Goal: Information Seeking & Learning: Learn about a topic

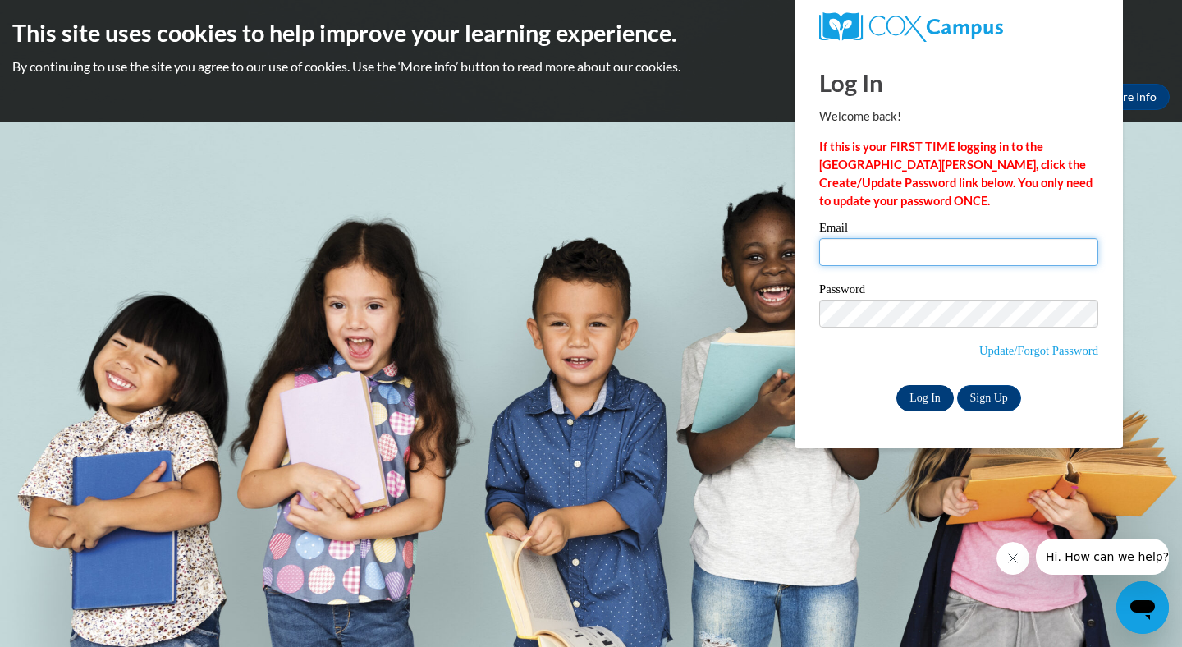
type input "meghanmoore934@gmail.com"
click at [941, 401] on input "Log In" at bounding box center [924, 398] width 57 height 26
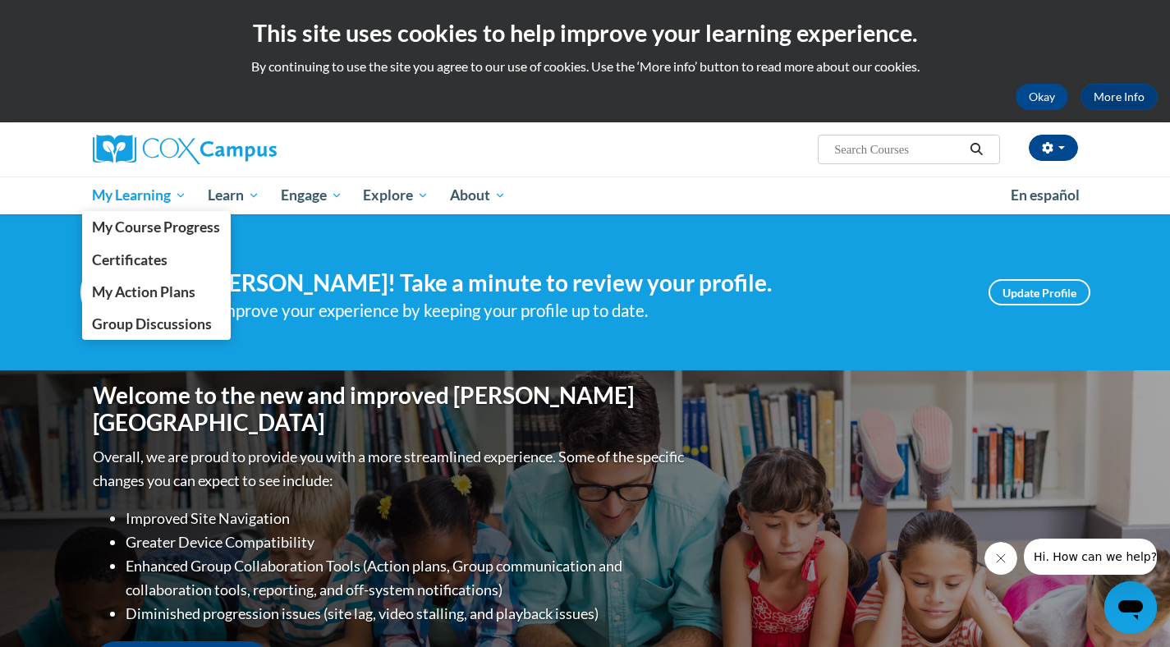
click at [141, 195] on span "My Learning" at bounding box center [139, 196] width 94 height 20
click at [160, 226] on span "My Course Progress" at bounding box center [156, 226] width 128 height 17
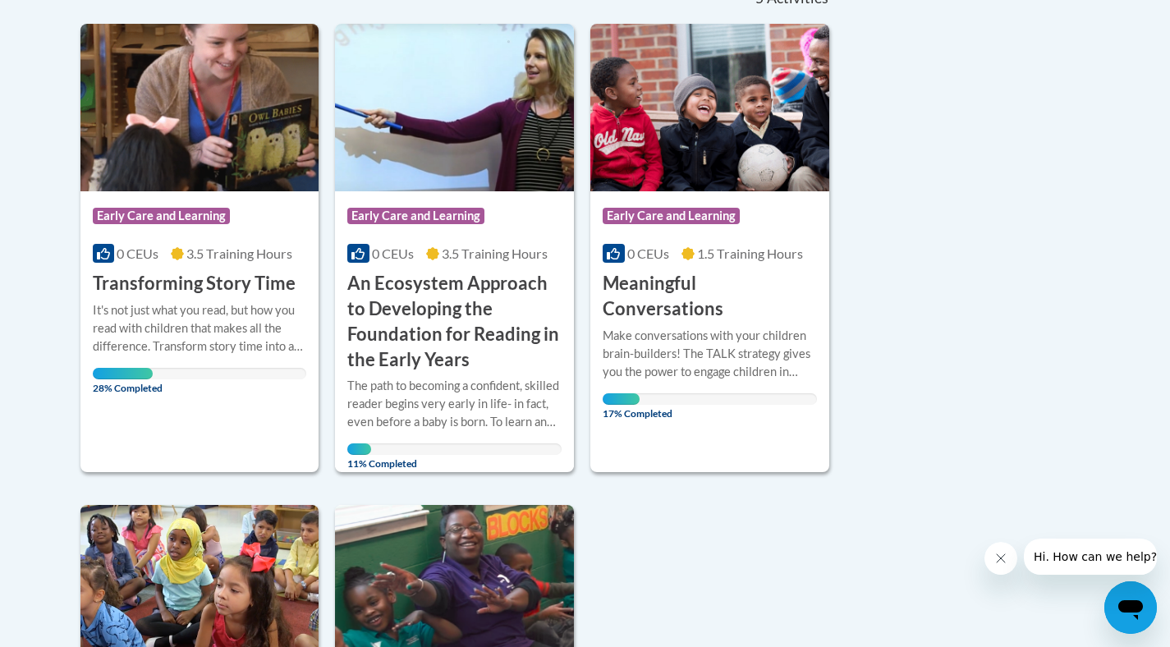
scroll to position [404, 0]
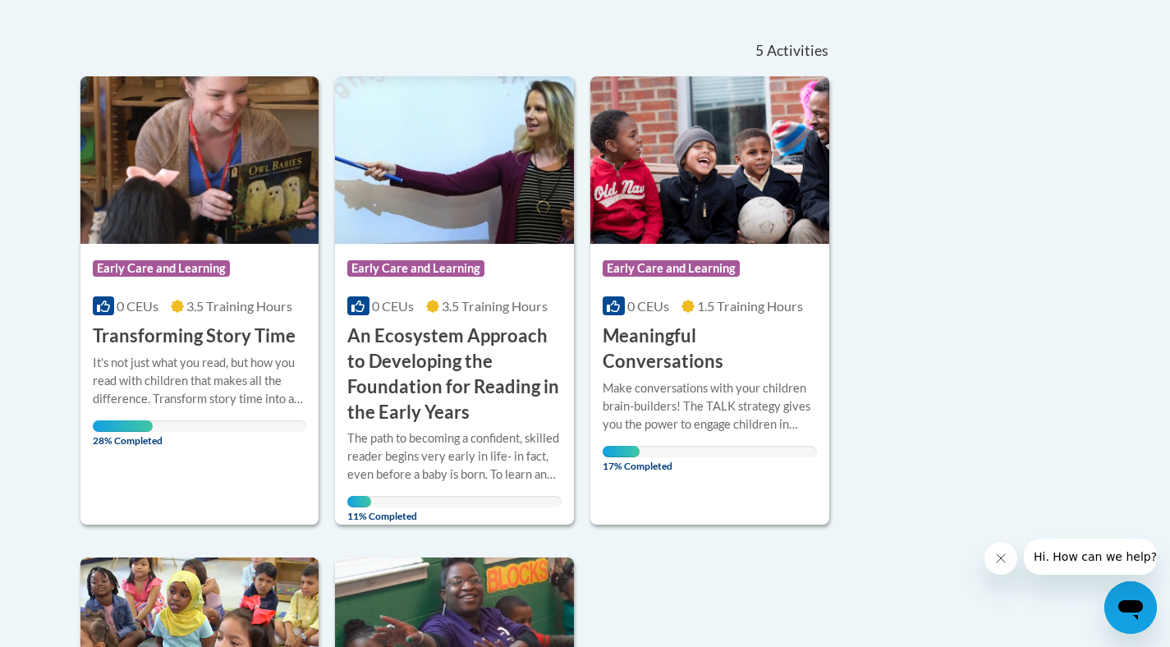
drag, startPoint x: 1181, startPoint y: 363, endPoint x: 1157, endPoint y: 338, distance: 34.2
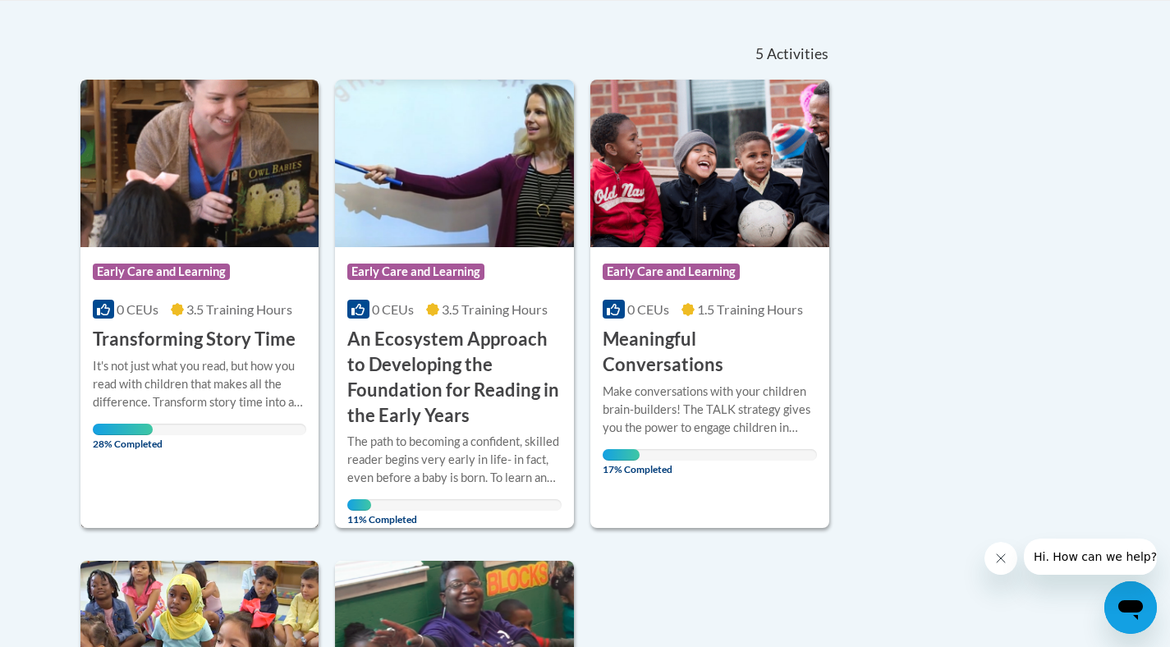
click at [266, 346] on h3 "Transforming Story Time" at bounding box center [194, 339] width 203 height 25
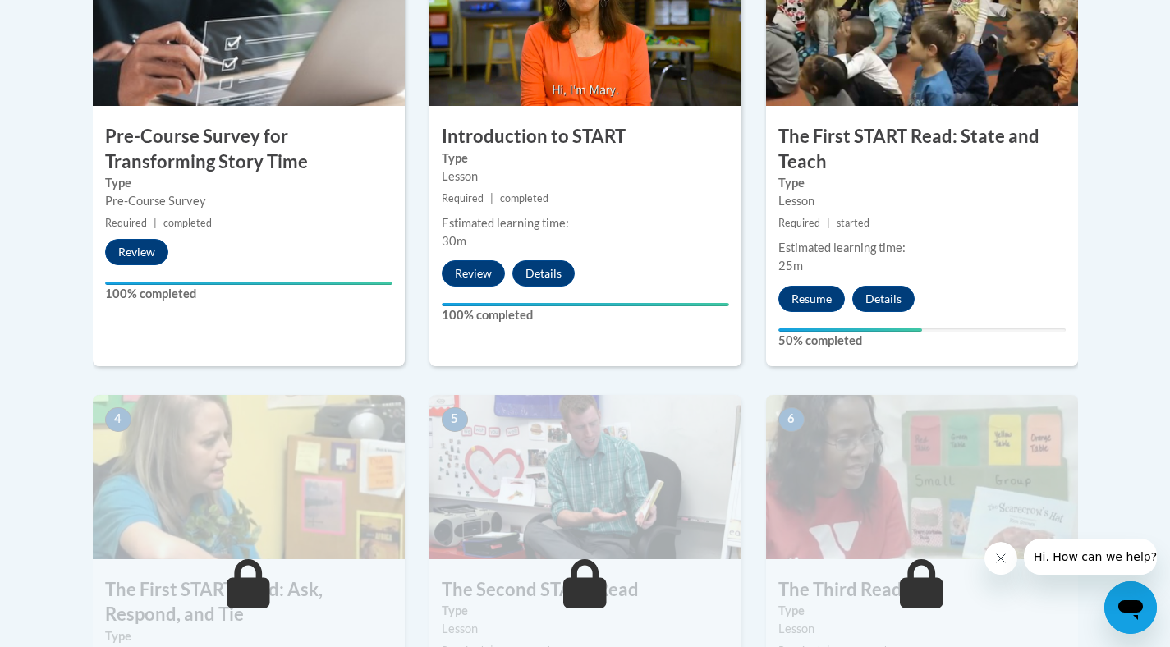
drag, startPoint x: 1181, startPoint y: 93, endPoint x: 1170, endPoint y: 270, distance: 177.7
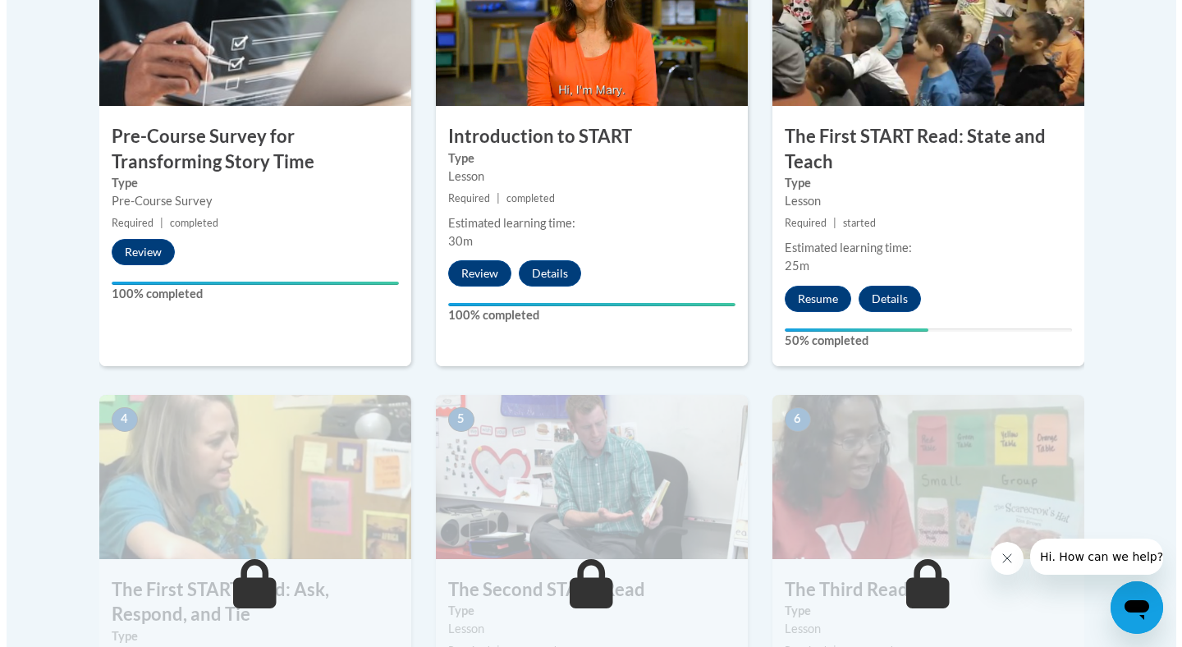
scroll to position [604, 0]
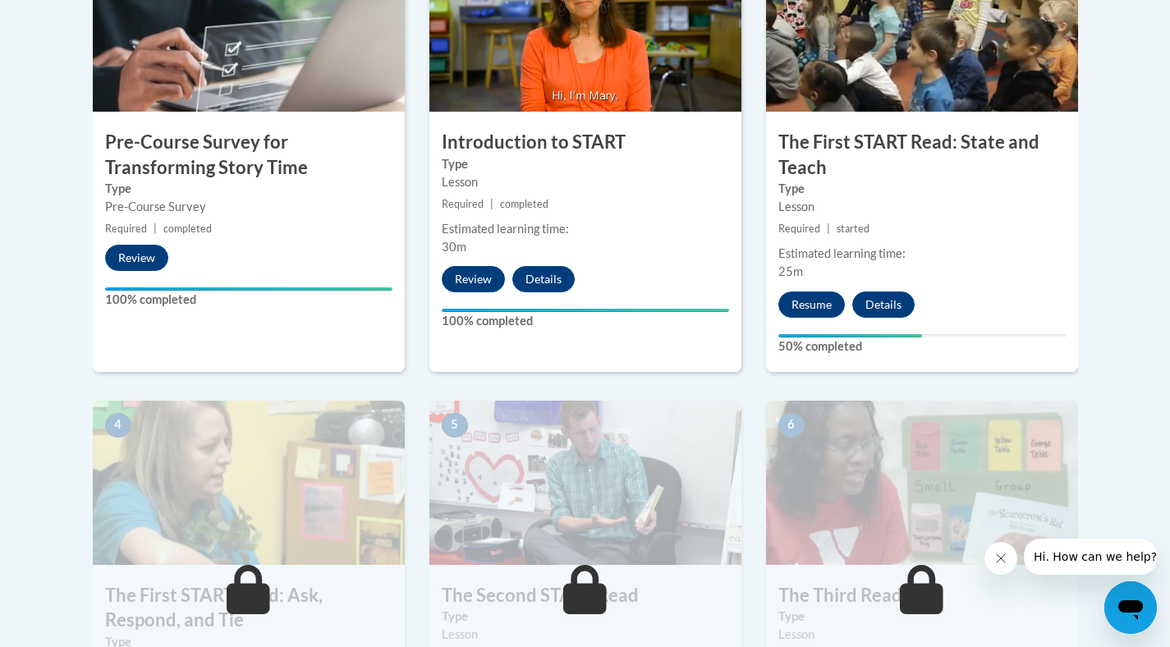
click at [1071, 236] on small "Required | started" at bounding box center [922, 229] width 312 height 18
click at [796, 309] on button "Resume" at bounding box center [811, 304] width 66 height 26
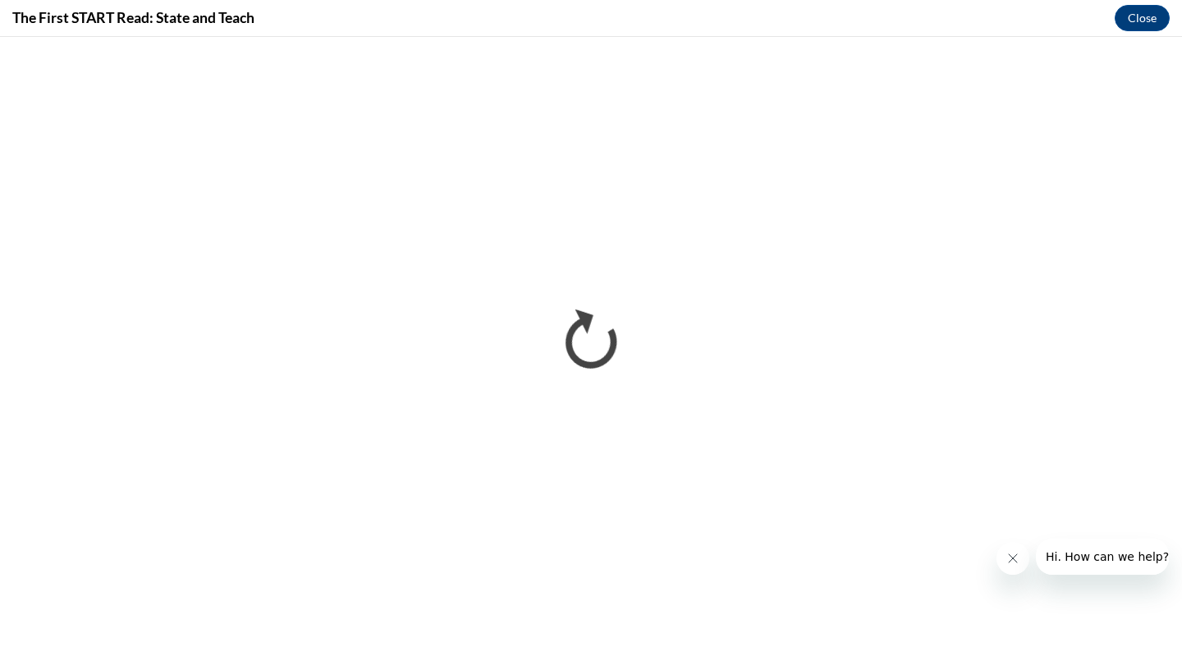
scroll to position [0, 0]
drag, startPoint x: 1181, startPoint y: 236, endPoint x: 1180, endPoint y: 416, distance: 180.6
click at [1169, 422] on iframe "</div></body> </html>" at bounding box center [591, 342] width 1182 height 610
drag, startPoint x: 1181, startPoint y: 365, endPoint x: 1181, endPoint y: 398, distance: 32.8
click at [1169, 398] on iframe "</div></body> </html>" at bounding box center [591, 342] width 1182 height 610
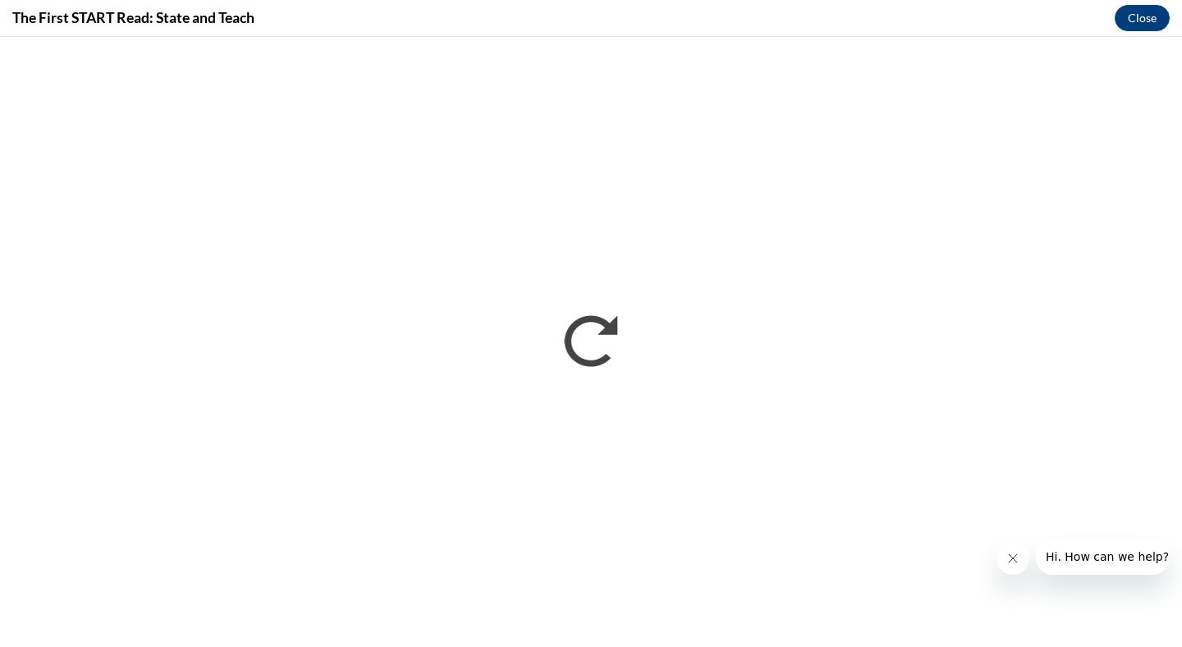
click at [1012, 560] on icon "Close message from company" at bounding box center [1012, 558] width 13 height 13
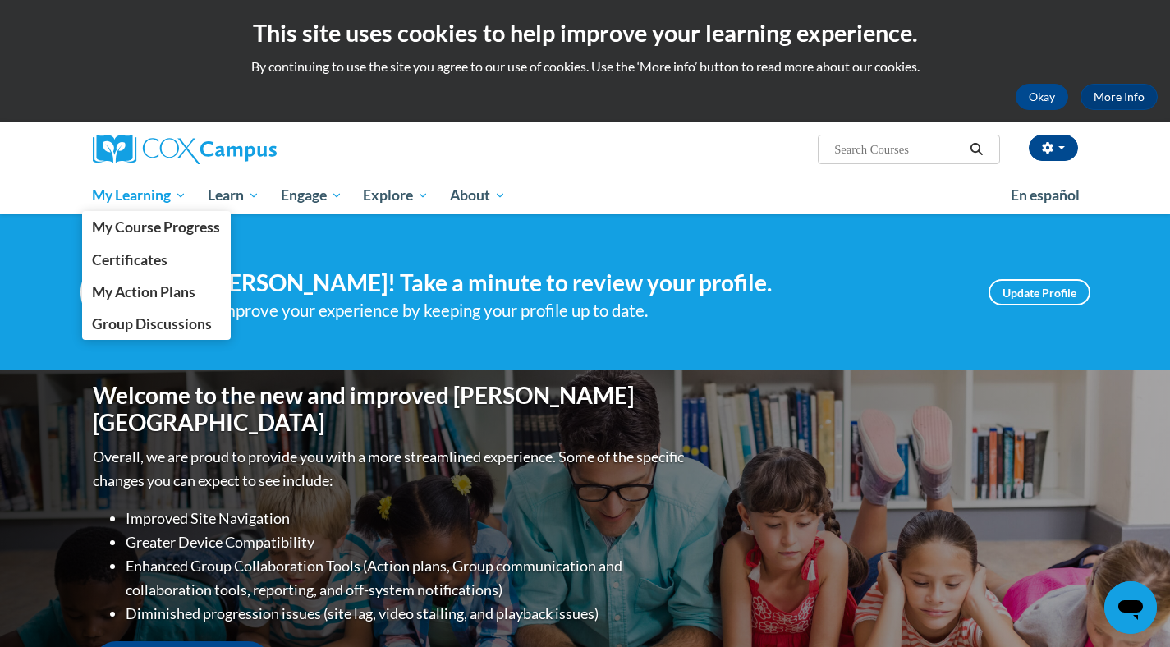
click at [173, 202] on span "My Learning" at bounding box center [139, 196] width 94 height 20
click at [167, 217] on link "My Course Progress" at bounding box center [156, 227] width 149 height 32
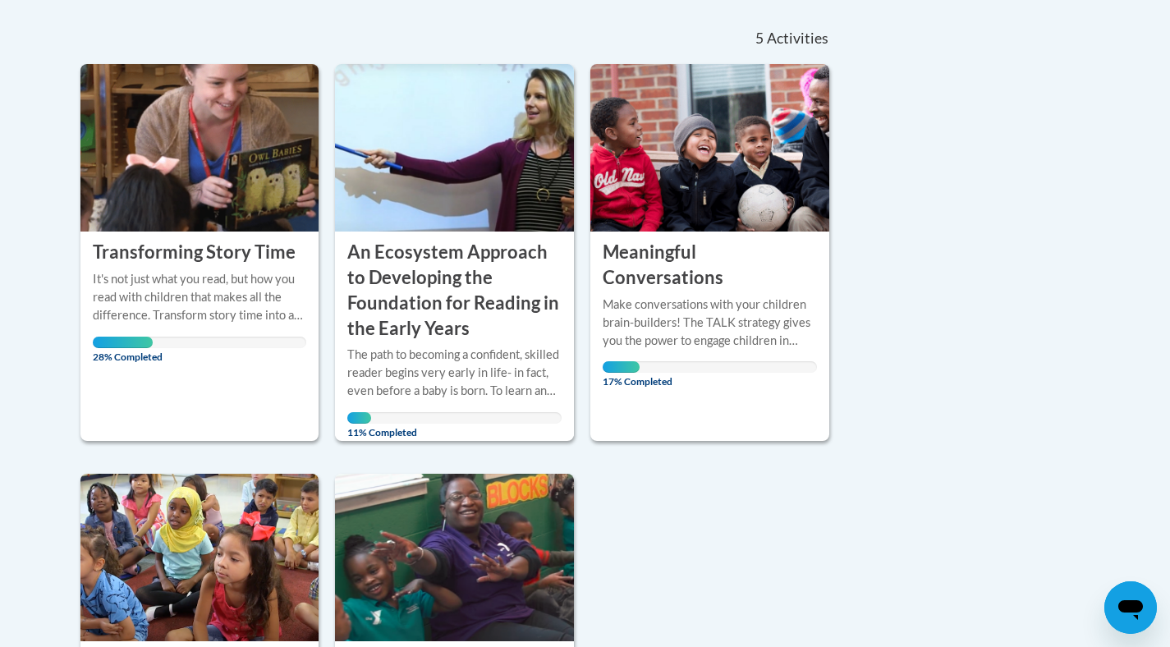
scroll to position [360, 0]
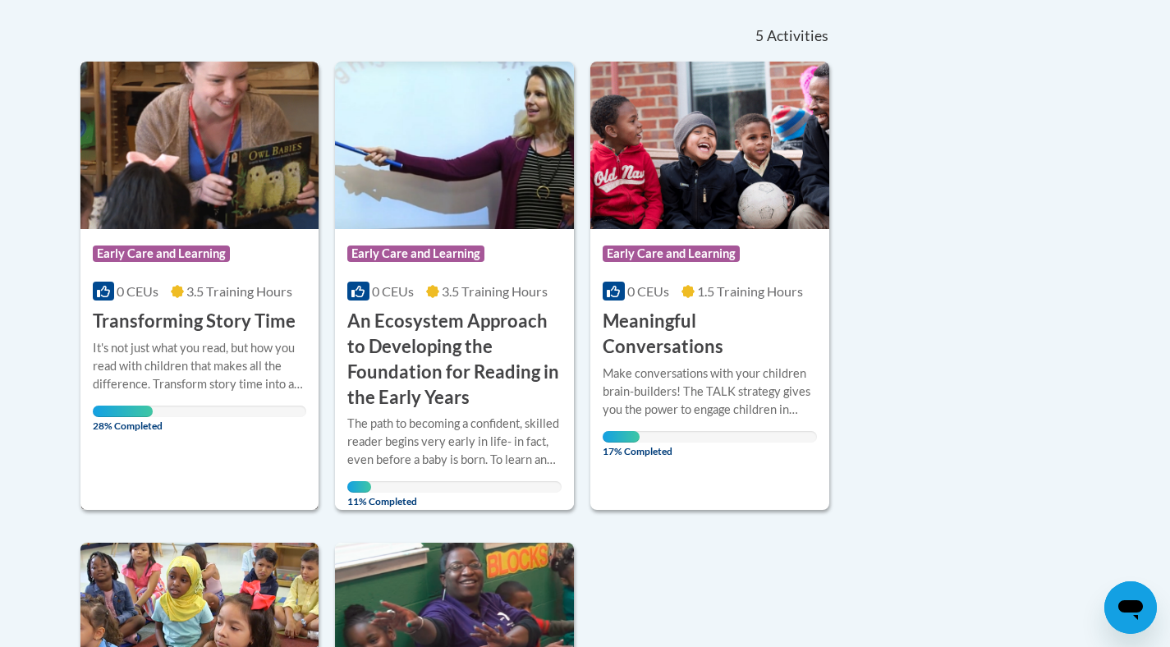
click at [231, 318] on h3 "Transforming Story Time" at bounding box center [194, 321] width 203 height 25
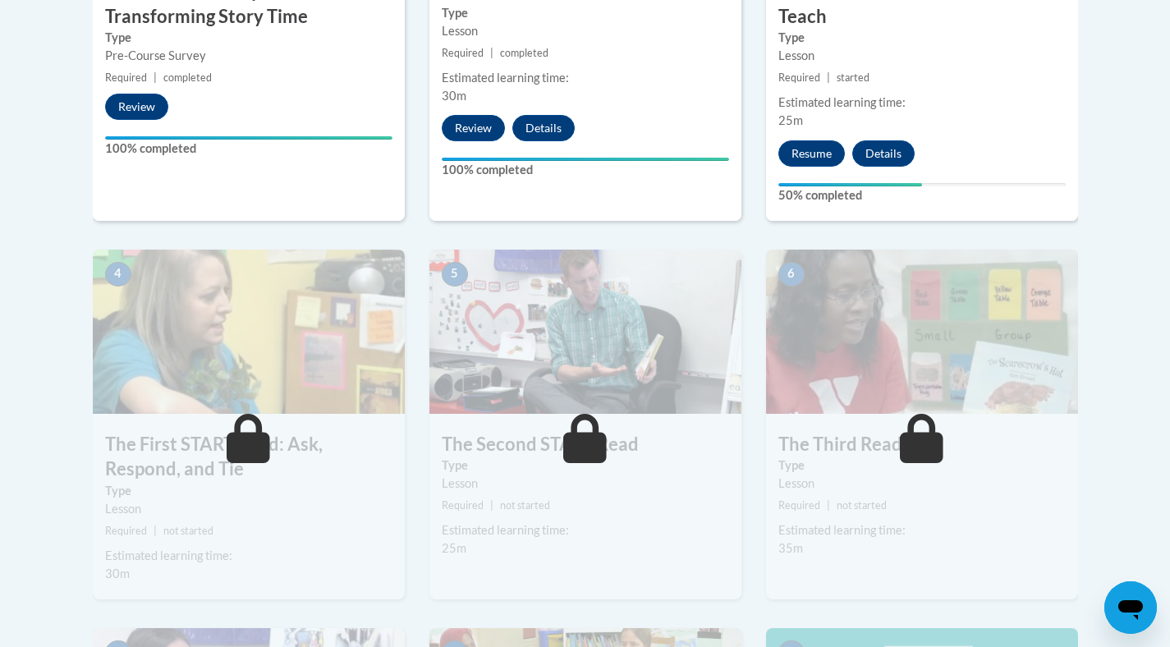
drag, startPoint x: 1181, startPoint y: 82, endPoint x: 1173, endPoint y: 305, distance: 223.4
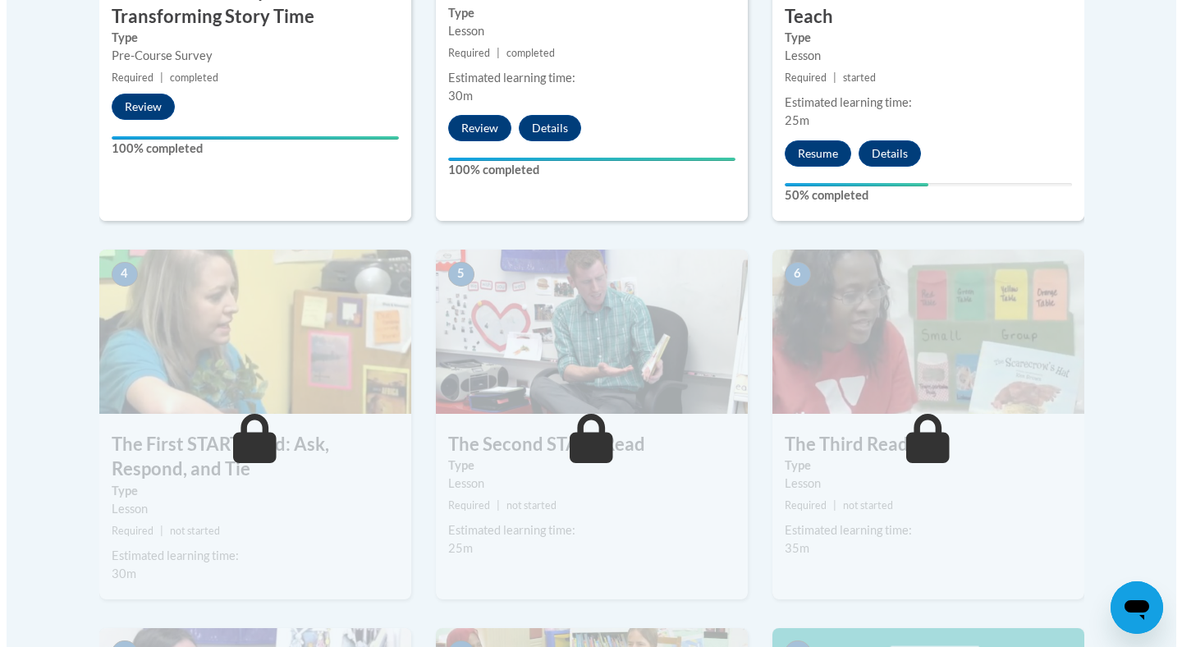
scroll to position [753, 0]
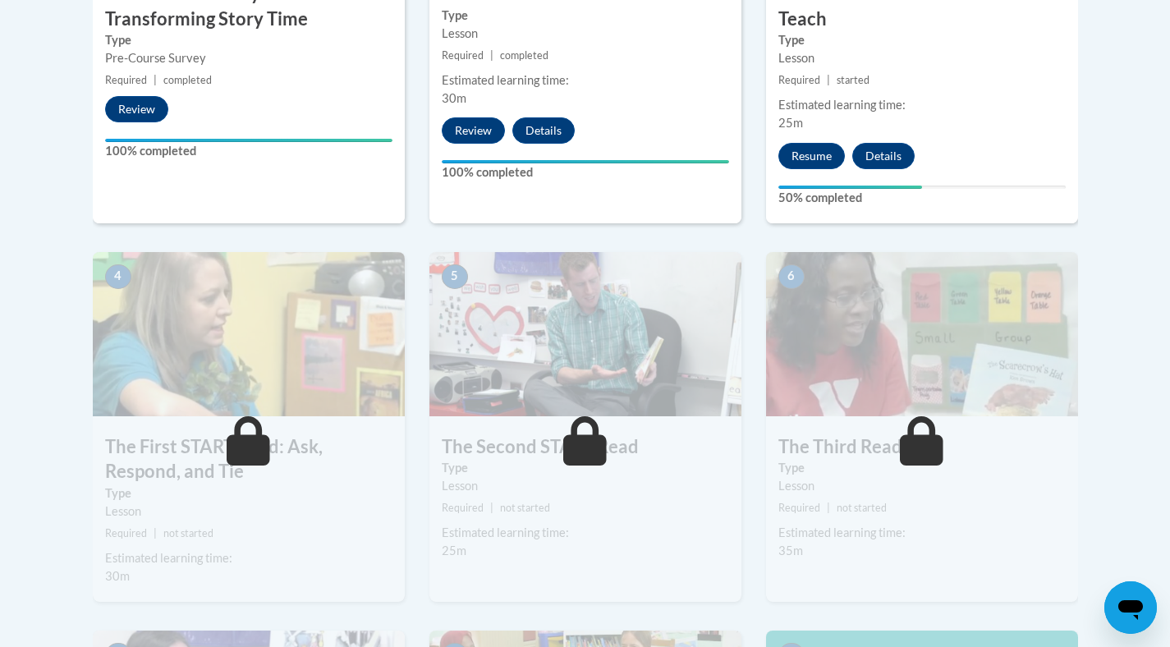
click at [1137, 266] on body "This site uses cookies to help improve your learning experience. By continuing …" at bounding box center [585, 336] width 1170 height 2178
click at [816, 146] on button "Resume" at bounding box center [811, 156] width 66 height 26
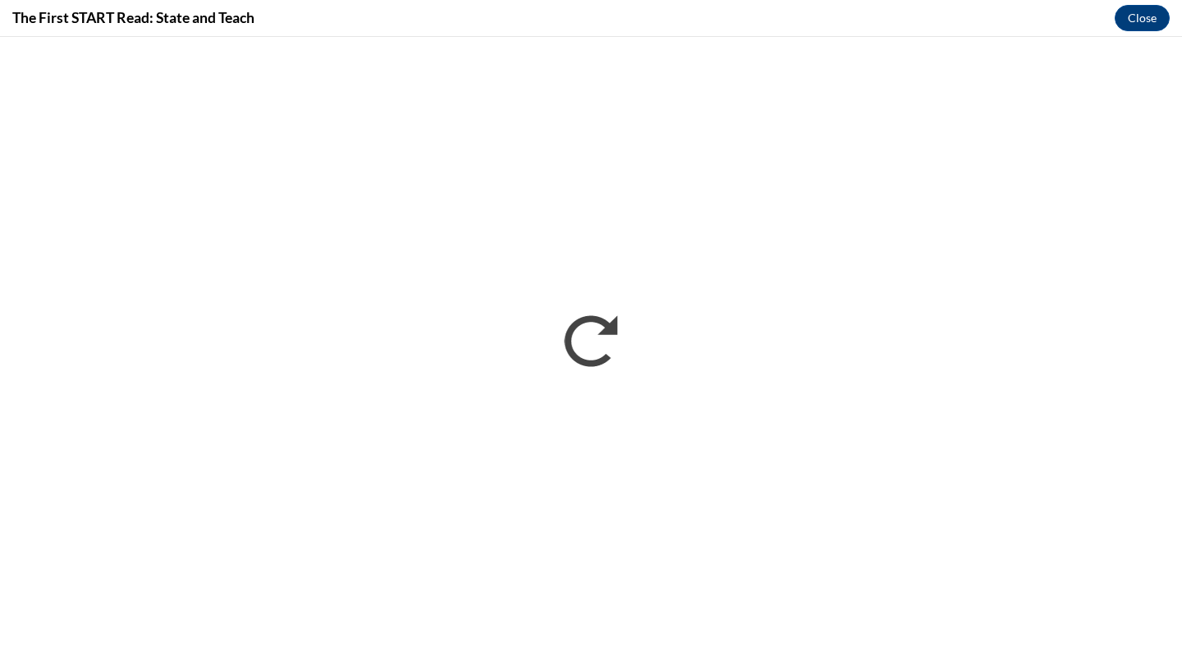
scroll to position [0, 0]
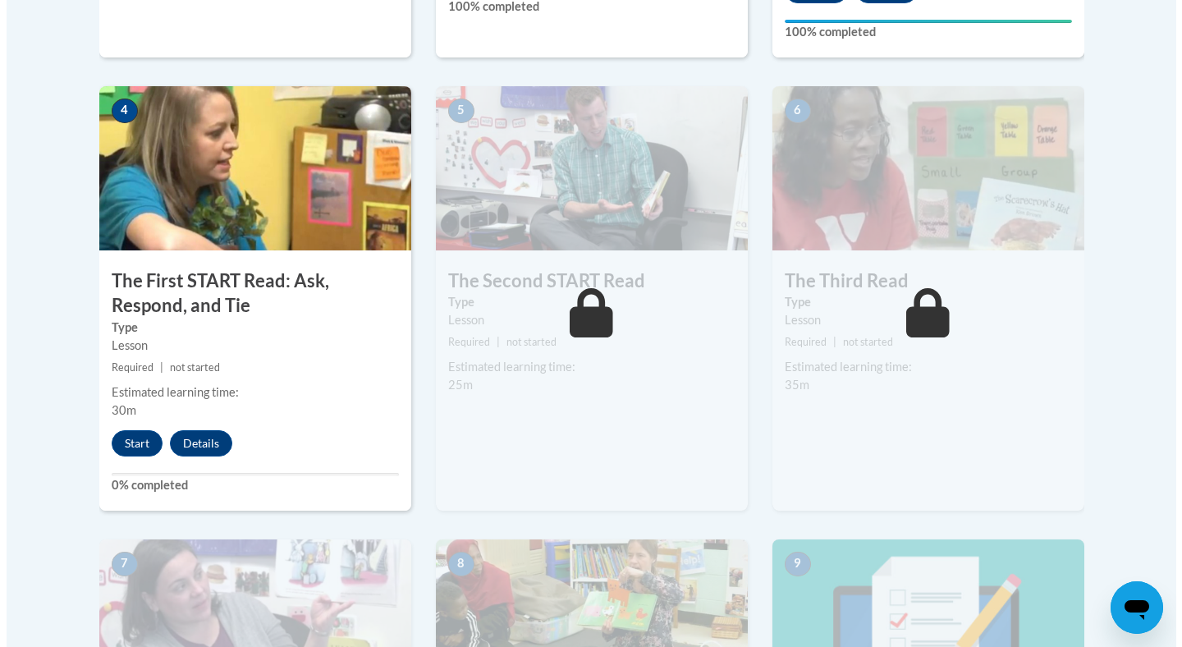
scroll to position [916, 0]
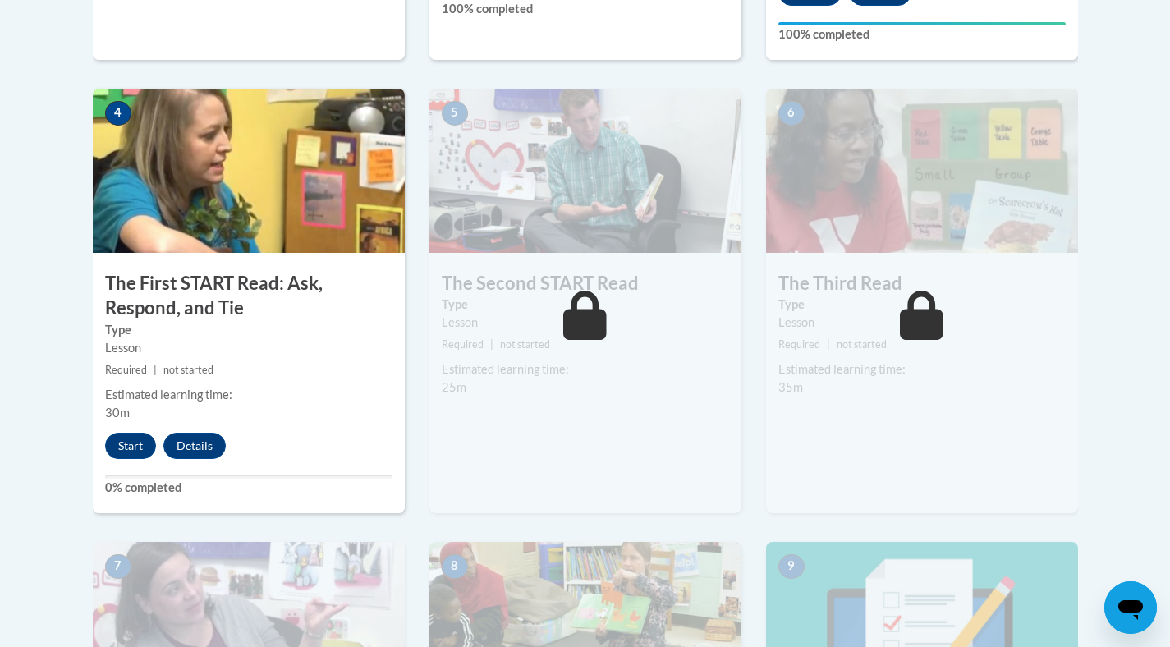
drag, startPoint x: 1181, startPoint y: 318, endPoint x: 1157, endPoint y: 406, distance: 91.8
click at [120, 442] on button "Start" at bounding box center [130, 446] width 51 height 26
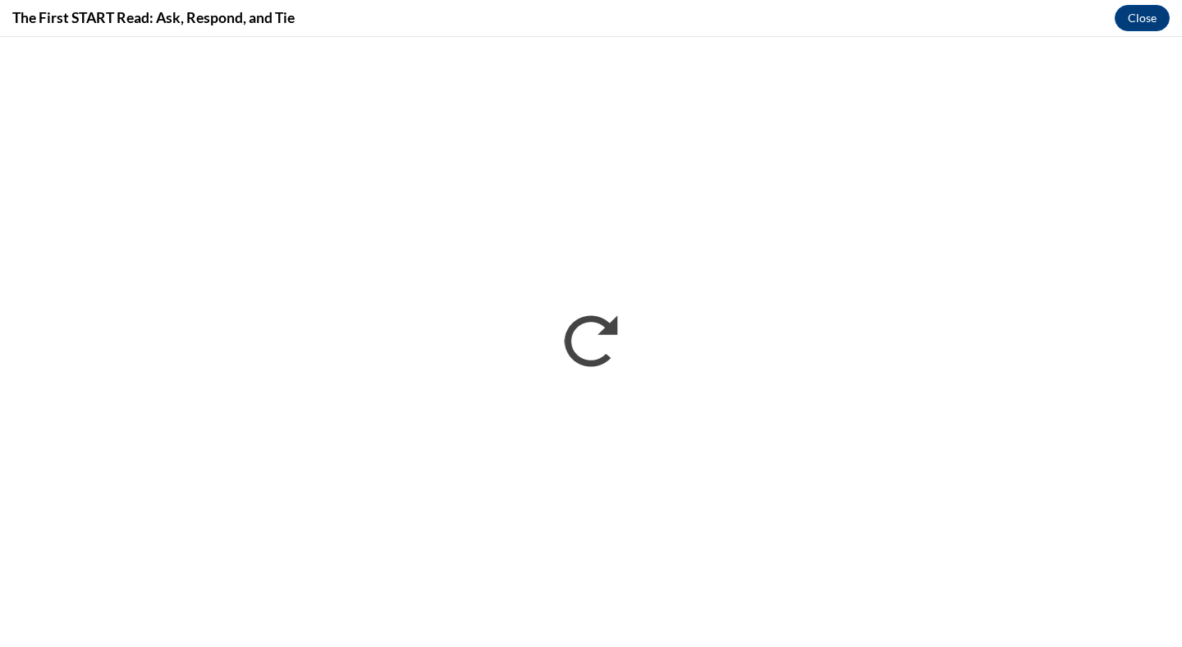
scroll to position [0, 0]
